Goal: Information Seeking & Learning: Learn about a topic

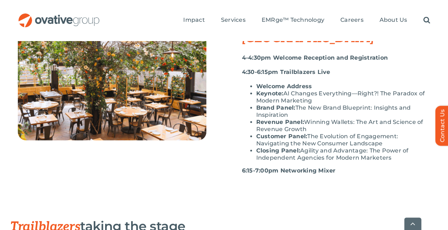
scroll to position [304, 0]
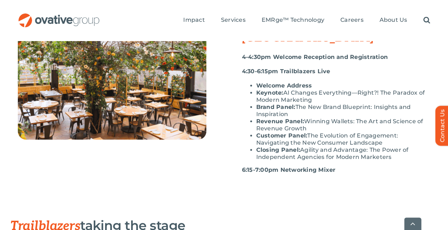
click at [294, 147] on div "4-4:30pm Welcome Reception and Registration 4:30-6:15pm Trailblazers Live Welco…" at bounding box center [336, 117] width 189 height 127
drag, startPoint x: 294, startPoint y: 147, endPoint x: 280, endPoint y: 137, distance: 17.1
click at [280, 146] on strong "Closing Panel:" at bounding box center [278, 149] width 44 height 7
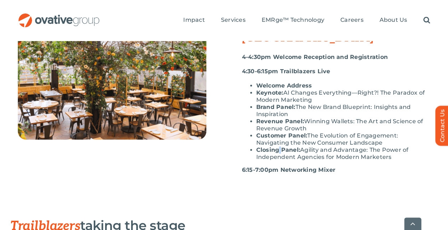
click at [280, 146] on strong "Closing Panel:" at bounding box center [278, 149] width 44 height 7
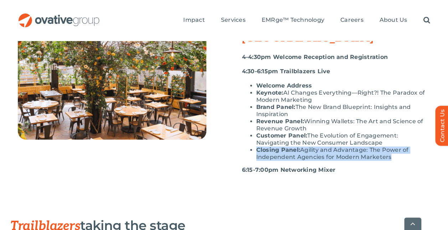
click at [280, 146] on strong "Closing Panel:" at bounding box center [278, 149] width 44 height 7
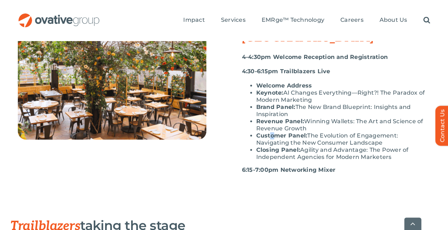
drag, startPoint x: 280, startPoint y: 137, endPoint x: 272, endPoint y: 119, distance: 19.8
click at [272, 132] on strong "Customer Panel:" at bounding box center [281, 135] width 51 height 7
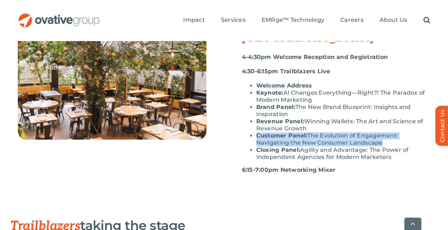
click at [272, 132] on strong "Customer Panel:" at bounding box center [281, 135] width 51 height 7
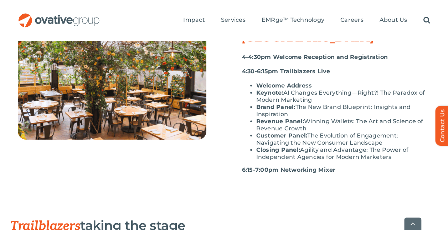
drag, startPoint x: 272, startPoint y: 119, endPoint x: 271, endPoint y: 111, distance: 8.2
click at [271, 118] on li "Revenue Panel: Winning Wallets: The Art and Science of Revenue Growth" at bounding box center [343, 125] width 174 height 14
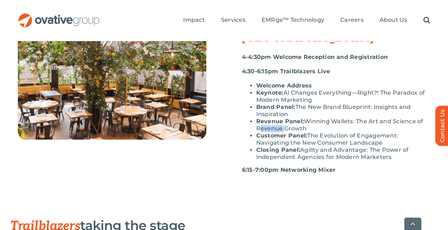
click at [271, 118] on li "Revenue Panel: Winning Wallets: The Art and Science of Revenue Growth" at bounding box center [343, 125] width 174 height 14
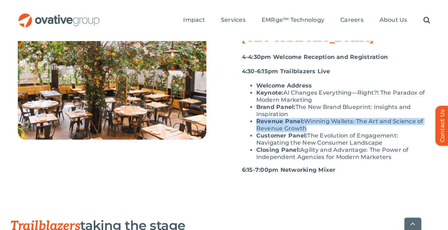
click at [271, 118] on li "Revenue Panel: Winning Wallets: The Art and Science of Revenue Growth" at bounding box center [343, 125] width 174 height 14
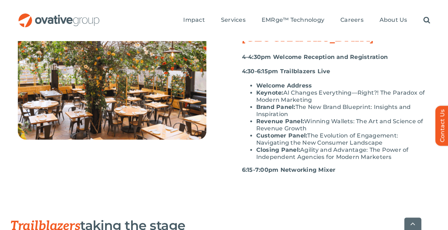
click at [264, 103] on li "Brand Panel: The New Brand Blueprint: Insights and Inspiration" at bounding box center [343, 110] width 174 height 14
click at [307, 103] on li "Brand Panel: The New Brand Blueprint: Insights and Inspiration" at bounding box center [343, 110] width 174 height 14
click at [320, 118] on li "Revenue Panel: Winning Wallets: The Art and Science of Revenue Growth" at bounding box center [343, 125] width 174 height 14
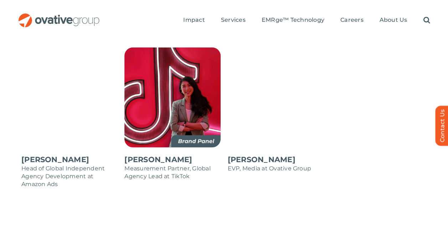
scroll to position [929, 0]
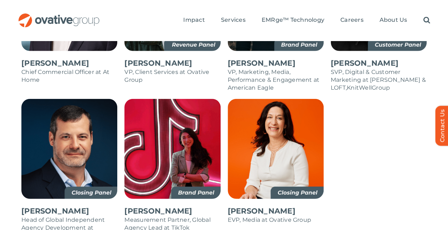
click at [91, 146] on img at bounding box center [69, 149] width 96 height 100
